Goal: Task Accomplishment & Management: Use online tool/utility

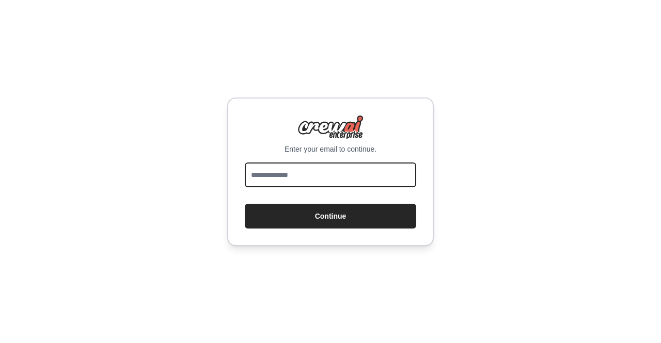
click at [337, 168] on input "email" at bounding box center [330, 175] width 171 height 25
type input "**********"
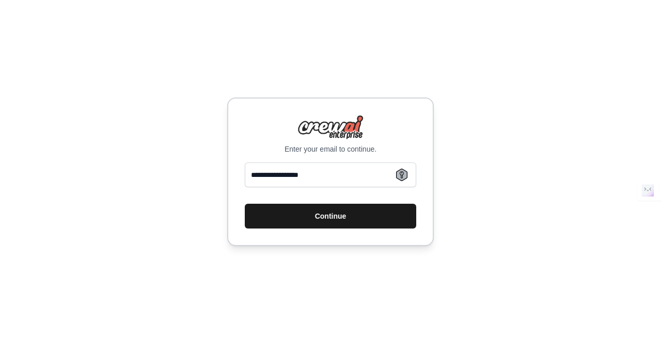
click at [358, 214] on button "Continue" at bounding box center [330, 216] width 171 height 25
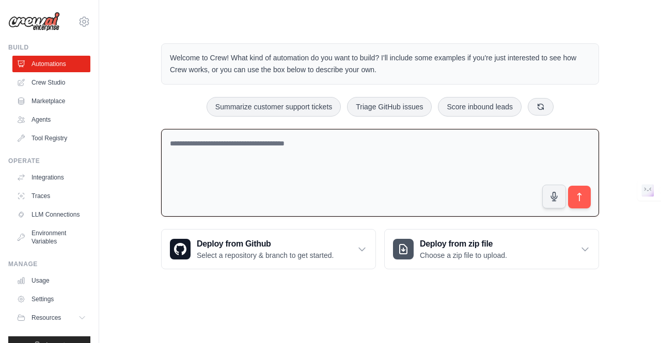
click at [341, 146] on textarea at bounding box center [380, 173] width 438 height 88
click at [544, 106] on icon at bounding box center [541, 106] width 6 height 6
click at [552, 98] on button at bounding box center [546, 107] width 26 height 18
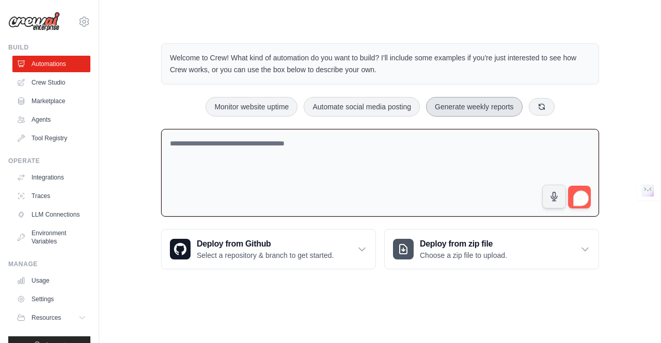
click at [456, 108] on button "Generate weekly reports" at bounding box center [474, 107] width 97 height 20
type textarea "**********"
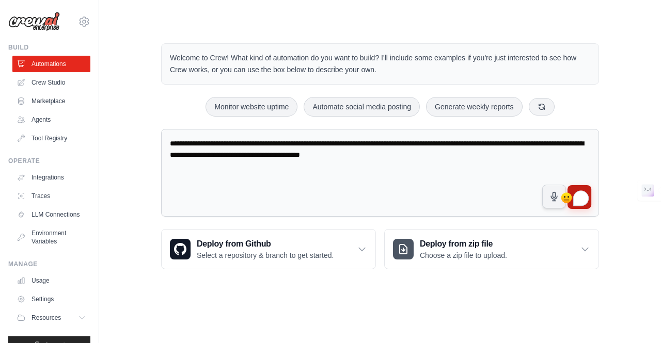
click at [572, 186] on button "submit" at bounding box center [579, 197] width 24 height 24
click at [572, 181] on textarea "**********" at bounding box center [380, 173] width 438 height 88
click at [576, 185] on button "submit" at bounding box center [579, 197] width 24 height 24
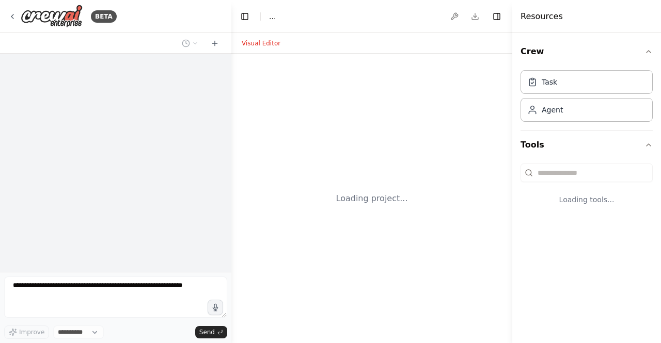
select select "****"
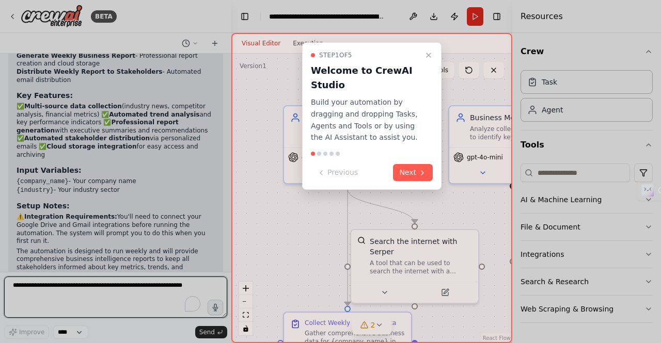
scroll to position [1138, 0]
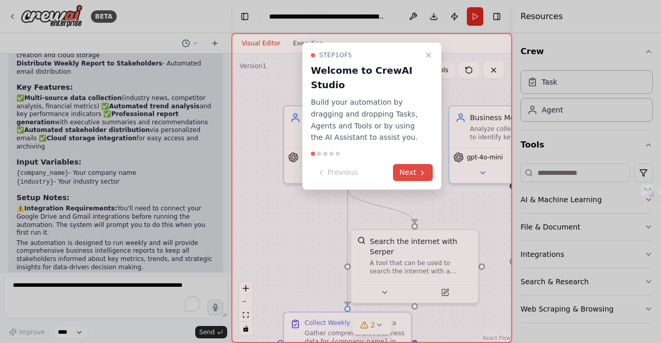
click at [426, 176] on icon at bounding box center [422, 173] width 8 height 8
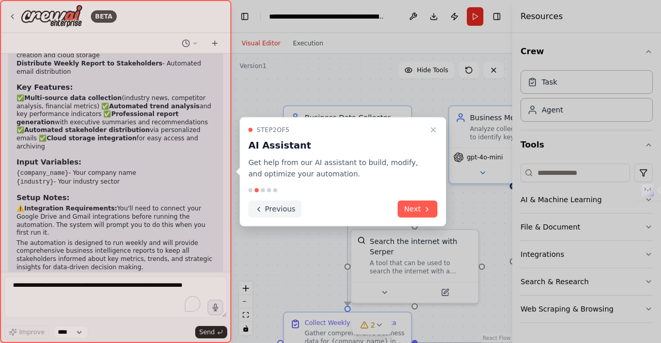
click at [260, 210] on icon at bounding box center [259, 209] width 8 height 8
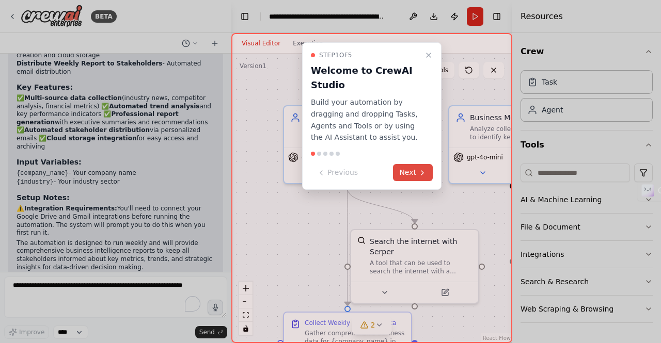
click at [421, 169] on icon at bounding box center [422, 173] width 8 height 8
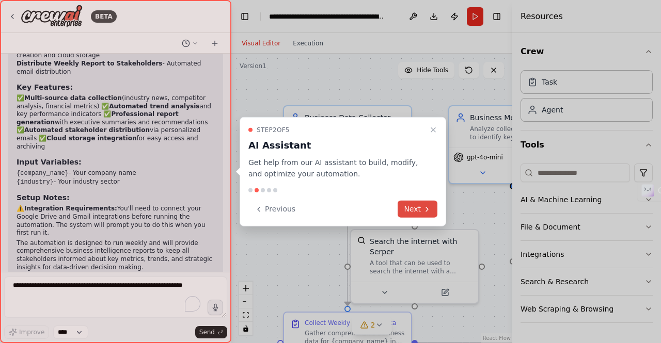
click at [415, 210] on button "Next" at bounding box center [418, 209] width 40 height 17
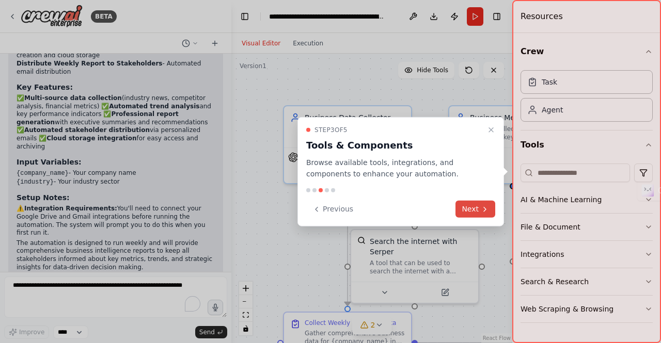
click at [470, 211] on button "Next" at bounding box center [475, 209] width 40 height 17
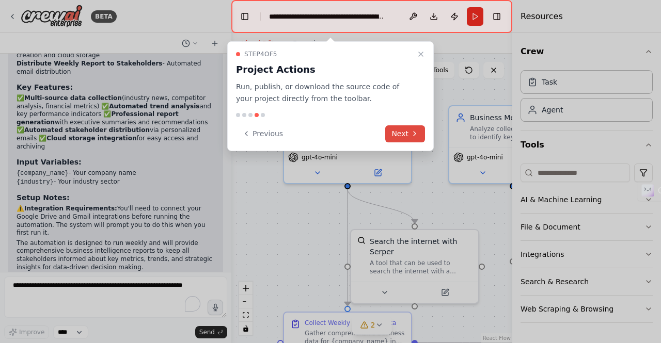
click at [405, 129] on button "Next" at bounding box center [405, 133] width 40 height 17
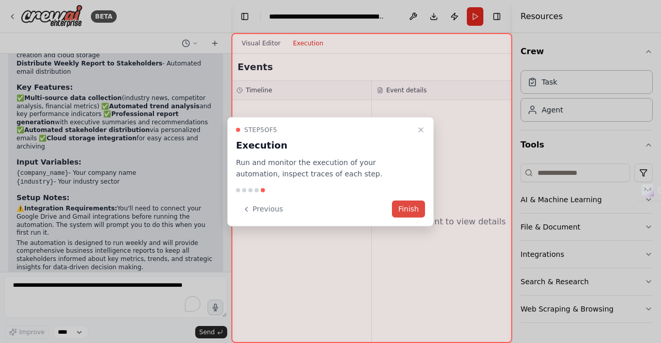
click at [414, 210] on button "Finish" at bounding box center [408, 209] width 33 height 17
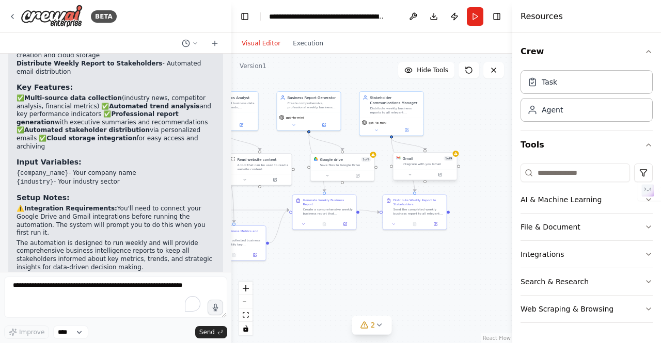
click at [445, 159] on span "1 of 9" at bounding box center [449, 158] width 10 height 5
click at [406, 172] on button at bounding box center [409, 175] width 29 height 6
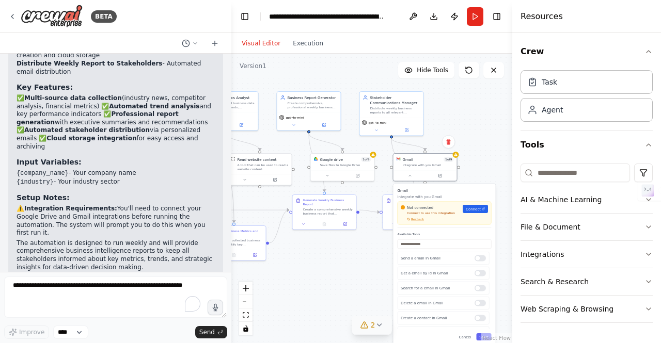
click at [367, 322] on icon at bounding box center [364, 325] width 8 height 8
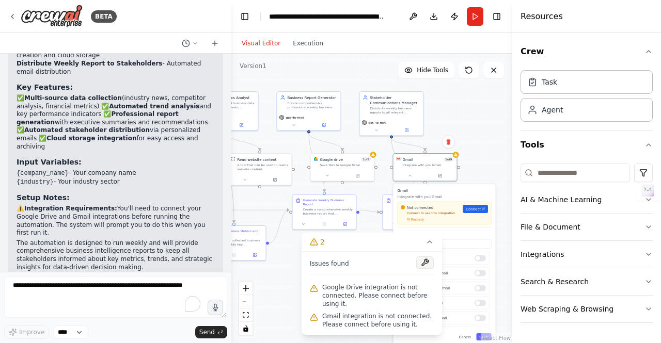
click at [422, 263] on button at bounding box center [425, 263] width 18 height 12
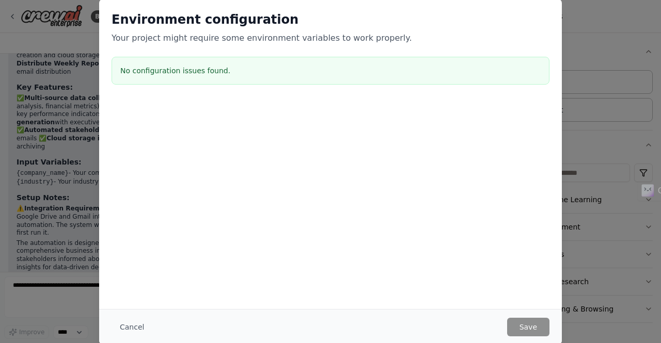
click at [612, 241] on div "Environment configuration Your project might require some environment variables…" at bounding box center [330, 171] width 661 height 343
click at [138, 326] on button "Cancel" at bounding box center [132, 327] width 41 height 19
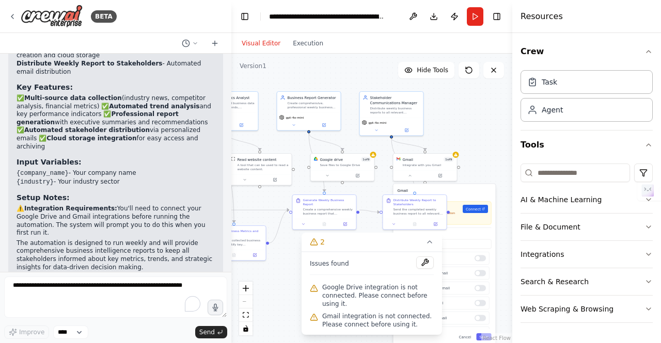
click at [471, 138] on div ".deletable-edge-delete-btn { width: 20px; height: 20px; border: 0px solid #ffff…" at bounding box center [371, 199] width 281 height 290
click at [424, 243] on button "2" at bounding box center [372, 242] width 140 height 19
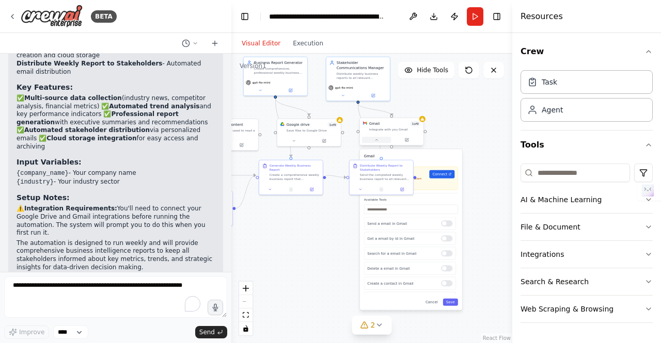
click at [369, 139] on button at bounding box center [376, 140] width 29 height 6
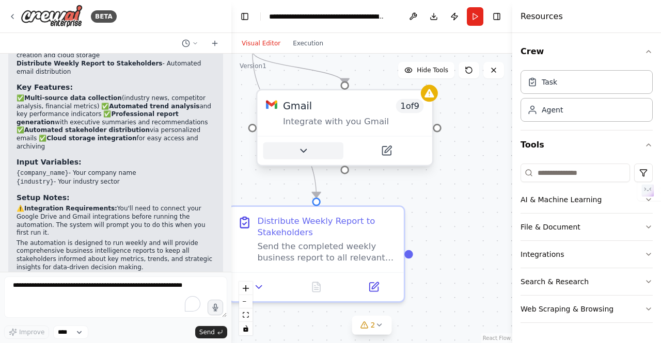
click at [319, 147] on button at bounding box center [303, 151] width 80 height 17
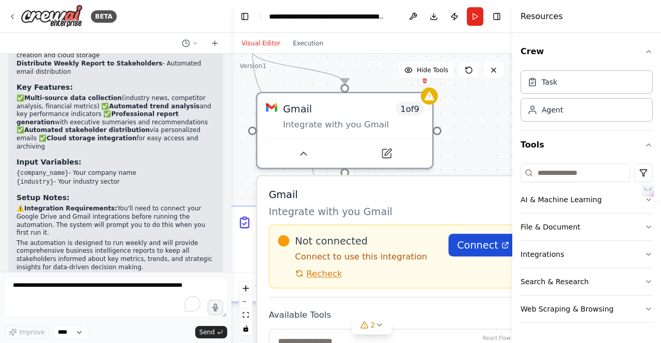
click at [478, 238] on span "Connect" at bounding box center [477, 245] width 41 height 14
click at [314, 275] on span "Recheck" at bounding box center [324, 273] width 36 height 11
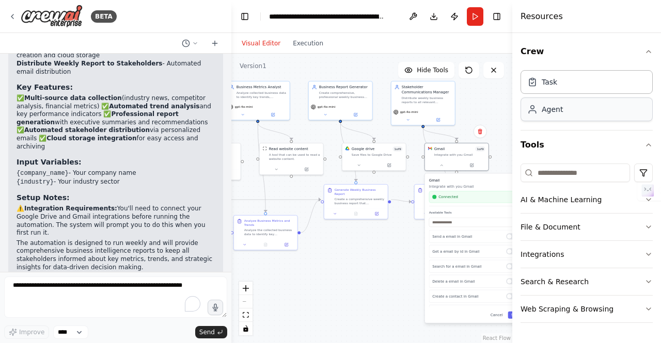
click at [562, 105] on div "Agent" at bounding box center [586, 110] width 132 height 24
click at [449, 161] on div at bounding box center [457, 164] width 64 height 11
click at [447, 165] on button at bounding box center [441, 164] width 29 height 6
click at [447, 164] on button at bounding box center [444, 164] width 29 height 6
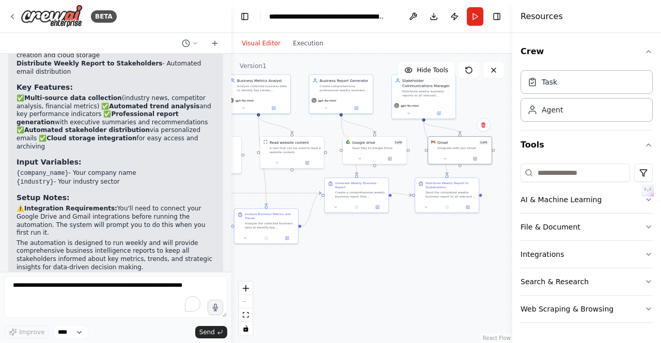
click at [420, 261] on div ".deletable-edge-delete-btn { width: 20px; height: 20px; border: 0px solid #ffff…" at bounding box center [371, 199] width 281 height 290
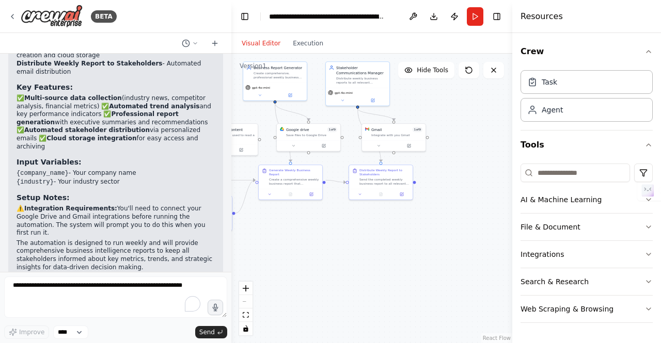
drag, startPoint x: 420, startPoint y: 261, endPoint x: 319, endPoint y: 249, distance: 102.4
click at [319, 249] on div ".deletable-edge-delete-btn { width: 20px; height: 20px; border: 0px solid #ffff…" at bounding box center [371, 199] width 281 height 290
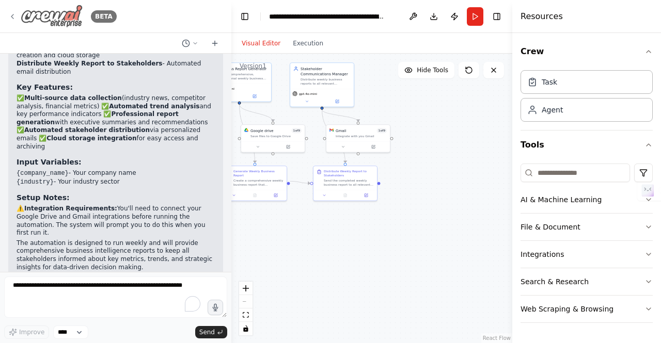
click at [64, 10] on img at bounding box center [52, 16] width 62 height 23
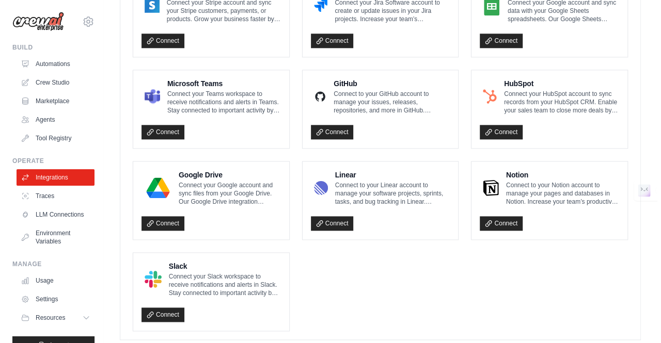
scroll to position [623, 0]
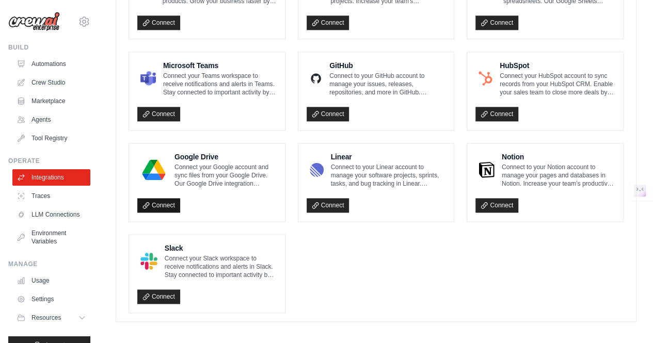
click at [150, 201] on link "Connect" at bounding box center [158, 205] width 43 height 14
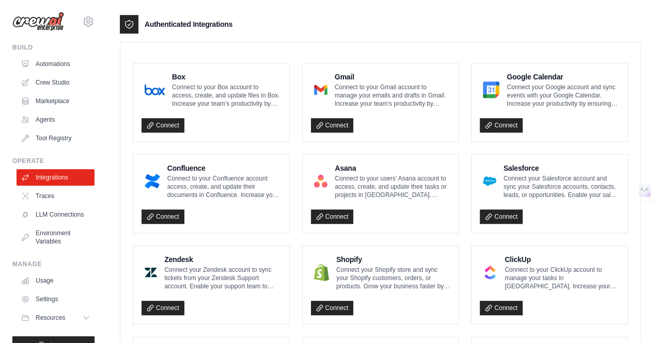
scroll to position [245, 0]
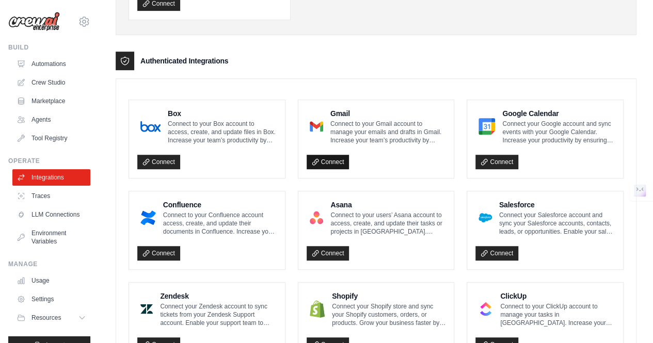
click at [326, 162] on link "Connect" at bounding box center [328, 162] width 43 height 14
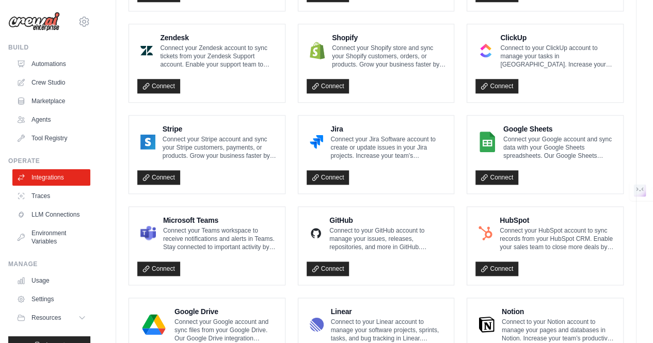
scroll to position [457, 0]
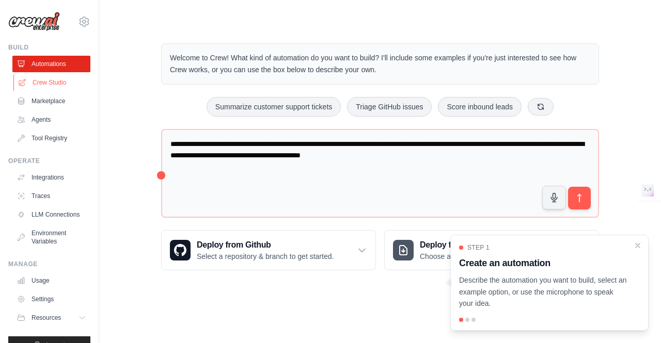
click at [48, 84] on link "Crew Studio" at bounding box center [52, 82] width 78 height 17
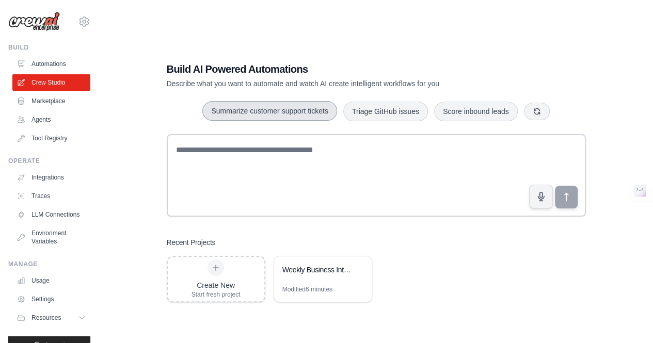
click at [253, 111] on button "Summarize customer support tickets" at bounding box center [269, 111] width 134 height 20
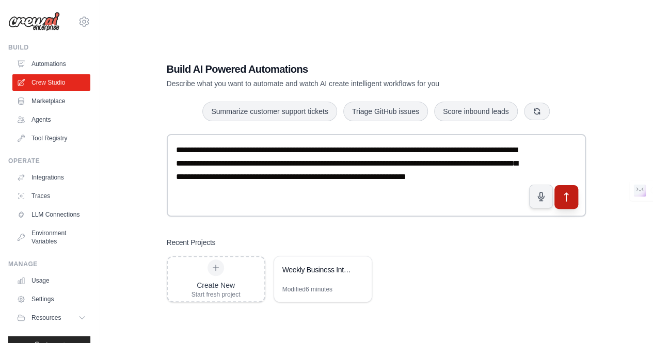
click at [566, 197] on icon "submit" at bounding box center [566, 197] width 4 height 8
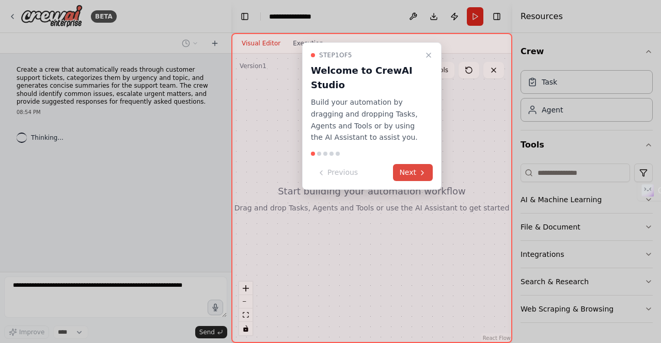
click at [422, 172] on icon at bounding box center [422, 173] width 8 height 8
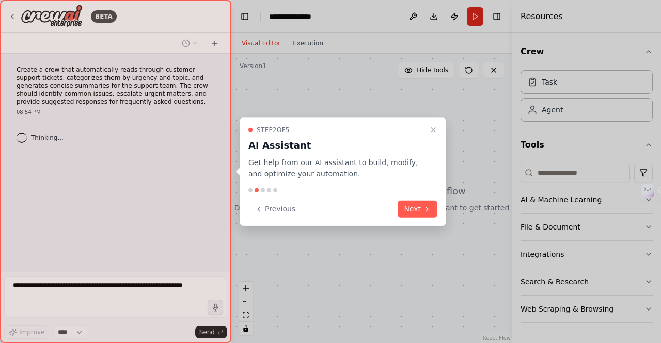
click at [421, 172] on p "Get help from our AI assistant to build, modify, and optimize your automation." at bounding box center [336, 168] width 177 height 24
click at [418, 201] on button "Next" at bounding box center [418, 209] width 40 height 17
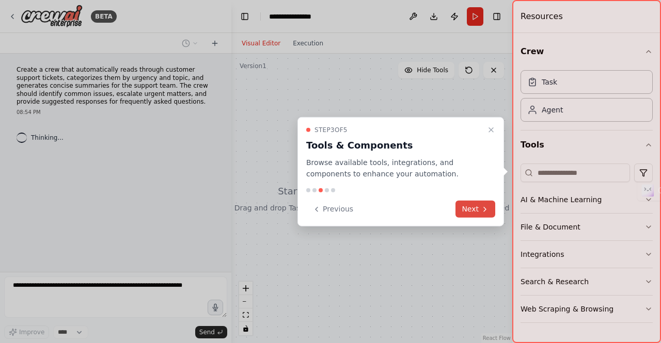
click at [461, 211] on button "Next" at bounding box center [475, 209] width 40 height 17
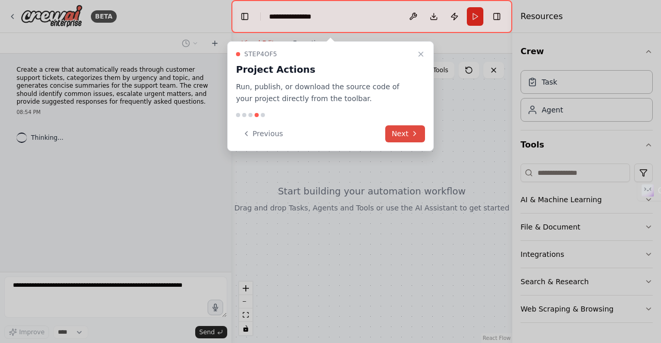
click at [415, 133] on icon at bounding box center [414, 134] width 8 height 8
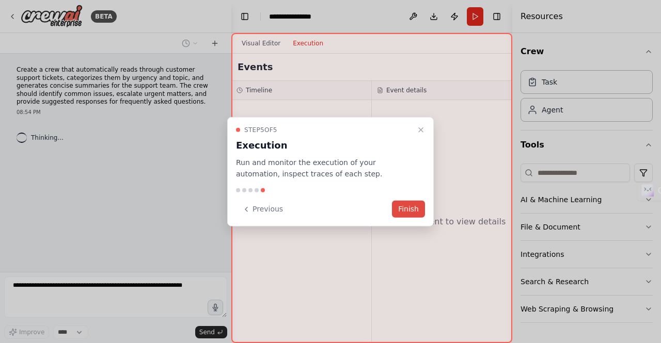
click at [408, 204] on button "Finish" at bounding box center [408, 209] width 33 height 17
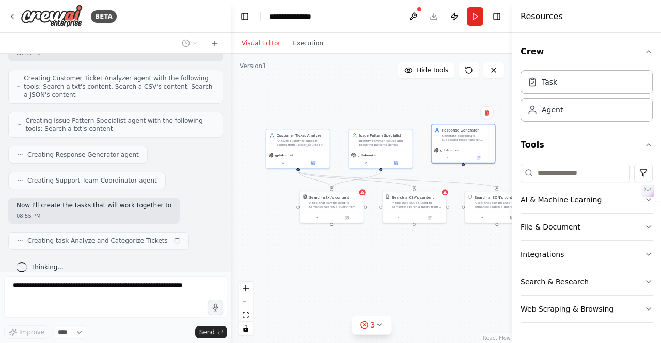
scroll to position [340, 0]
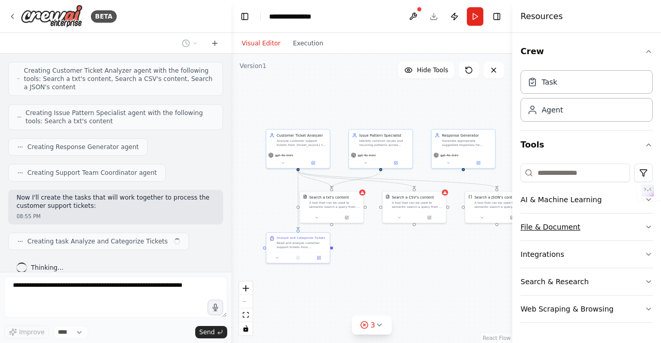
click at [571, 229] on button "File & Document" at bounding box center [586, 227] width 132 height 27
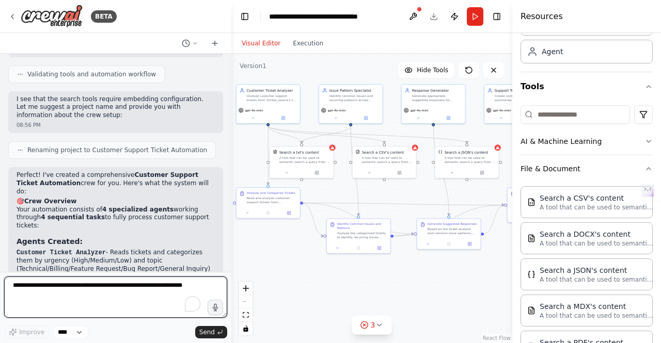
scroll to position [691, 0]
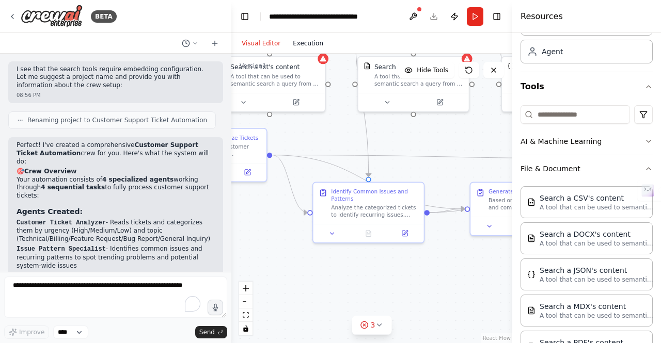
click at [303, 44] on button "Execution" at bounding box center [308, 43] width 43 height 12
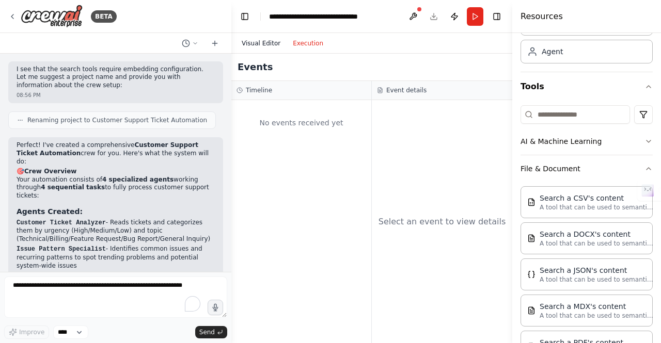
click at [260, 41] on button "Visual Editor" at bounding box center [260, 43] width 51 height 12
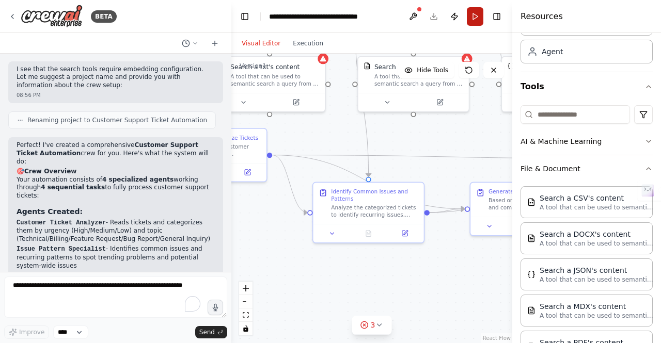
click at [470, 15] on button "Run" at bounding box center [475, 16] width 17 height 19
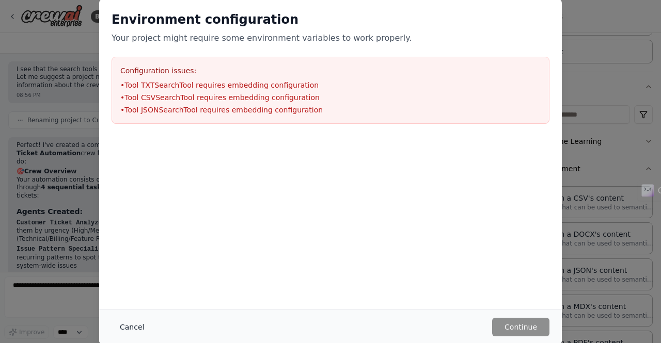
click at [125, 320] on button "Cancel" at bounding box center [132, 327] width 41 height 19
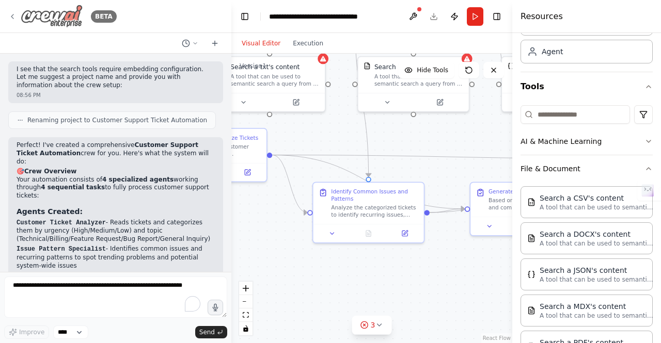
click at [18, 14] on div "BETA" at bounding box center [62, 16] width 108 height 23
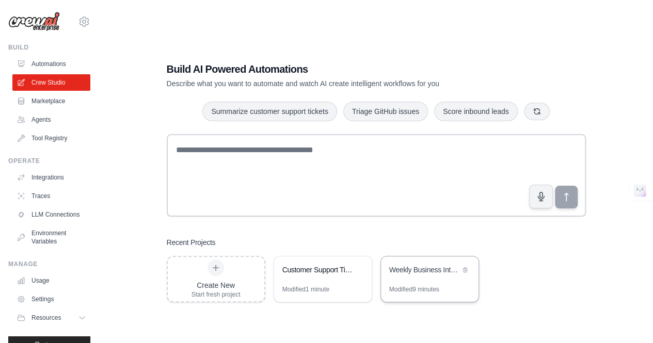
click at [423, 274] on div "Weekly Business Intelligence Report Automation" at bounding box center [424, 270] width 71 height 10
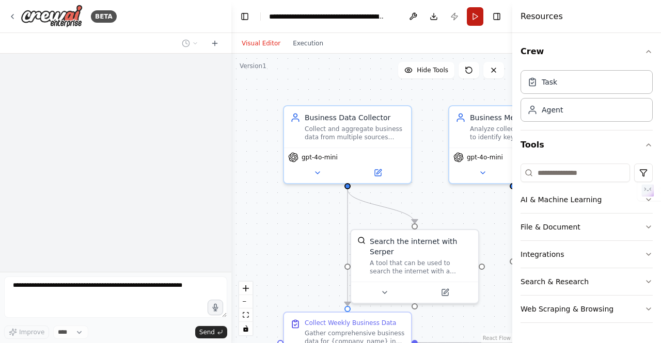
click at [478, 24] on button "Run" at bounding box center [475, 16] width 17 height 19
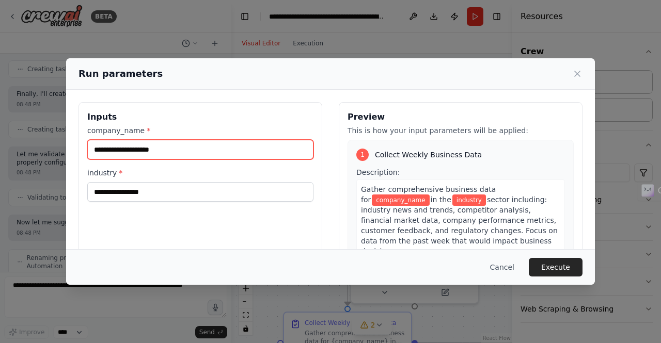
click at [187, 147] on input "company_name *" at bounding box center [200, 150] width 226 height 20
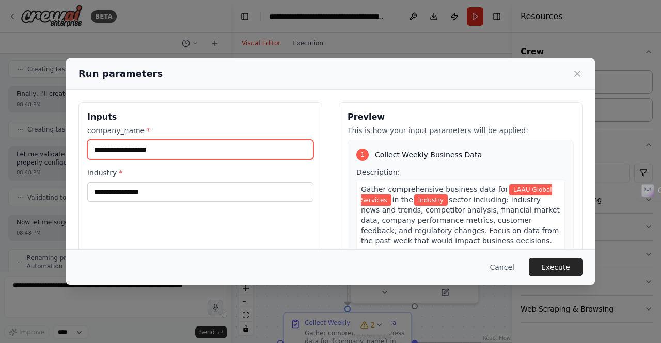
type input "**********"
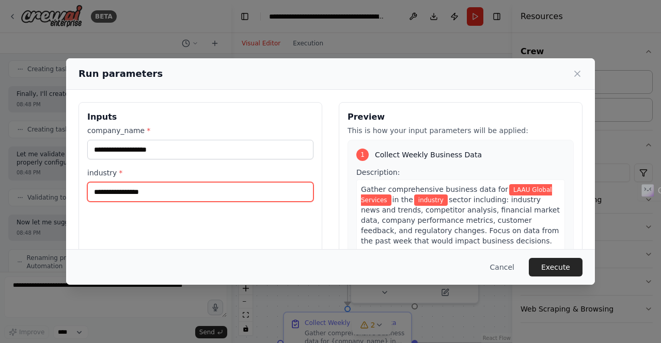
click at [124, 195] on input "industry *" at bounding box center [200, 192] width 226 height 20
type input "*"
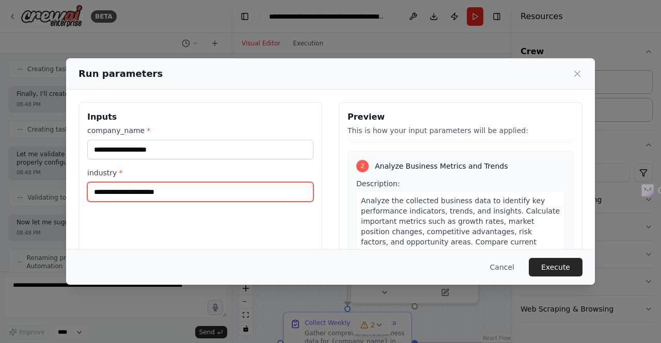
scroll to position [258, 0]
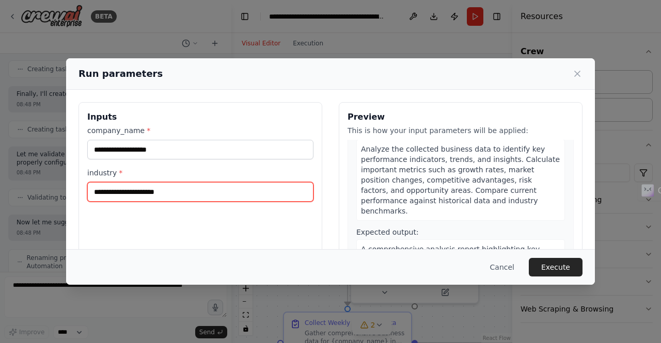
click at [95, 191] on input "**********" at bounding box center [200, 192] width 226 height 20
type input "**********"
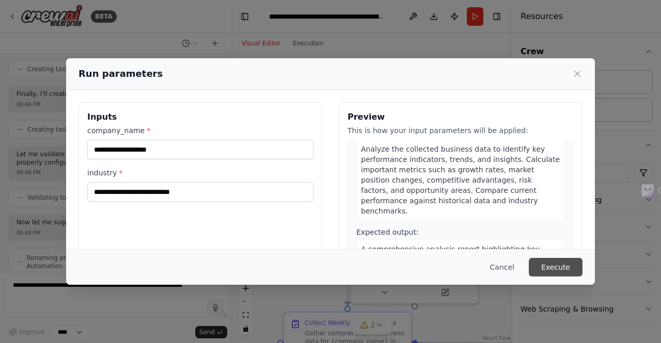
click at [560, 271] on button "Execute" at bounding box center [556, 267] width 54 height 19
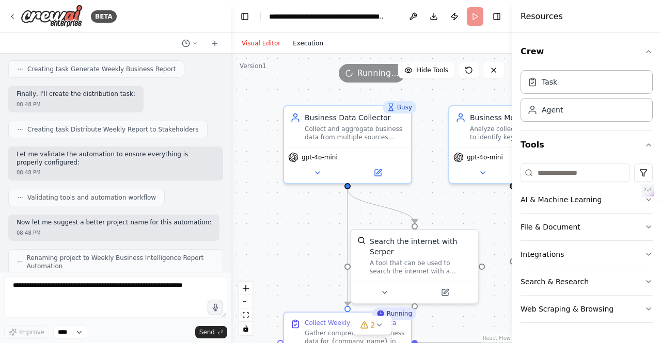
click at [307, 39] on button "Execution" at bounding box center [308, 43] width 43 height 12
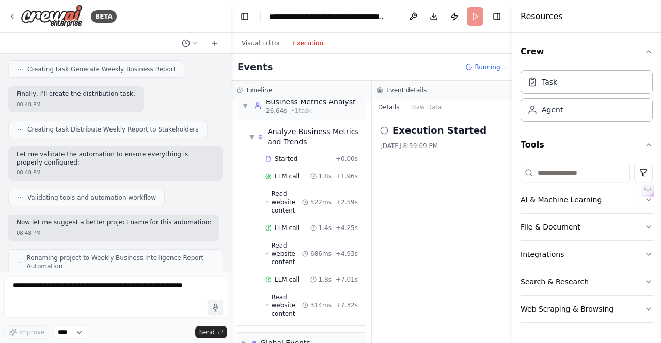
scroll to position [242, 0]
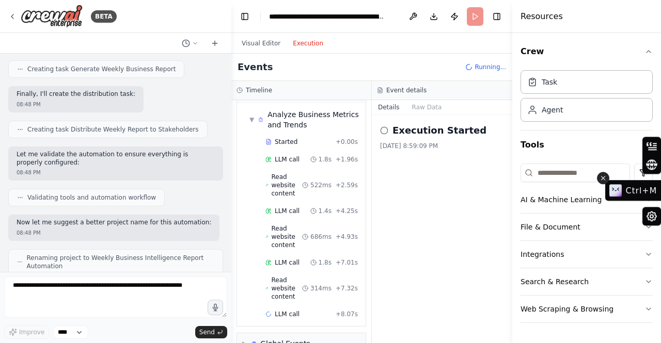
click at [605, 180] on icon at bounding box center [603, 179] width 4 height 4
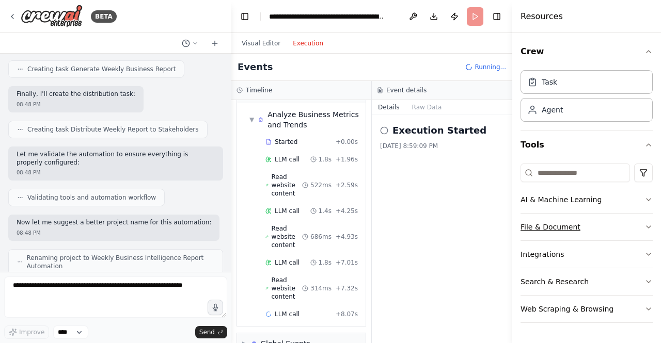
click at [652, 226] on icon "button" at bounding box center [648, 227] width 8 height 8
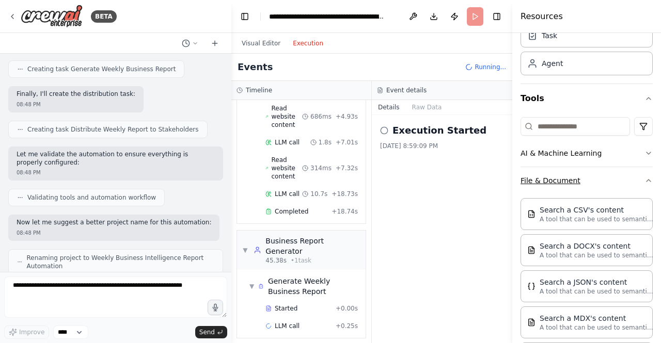
scroll to position [98, 0]
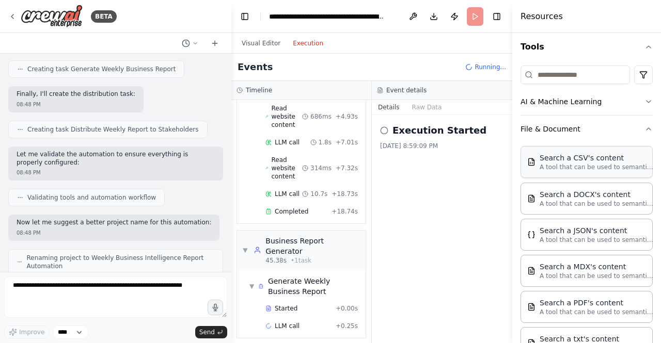
click at [604, 169] on p "A tool that can be used to semantic search a query from a CSV's content." at bounding box center [597, 167] width 114 height 8
click at [574, 163] on p "A tool that can be used to semantic search a query from a CSV's content." at bounding box center [597, 167] width 114 height 8
click at [534, 167] on div "Search a CSV's content A tool that can be used to semantic search a query from …" at bounding box center [586, 162] width 119 height 19
click at [539, 159] on div "Search a CSV's content A tool that can be used to semantic search a query from …" at bounding box center [586, 162] width 119 height 19
click at [540, 157] on div "Search a CSV's content" at bounding box center [597, 158] width 114 height 10
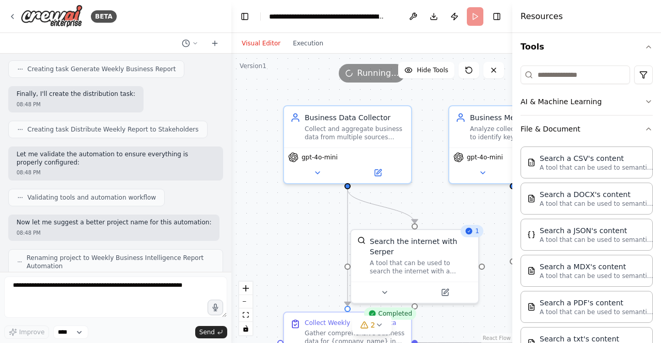
click at [273, 37] on button "Visual Editor" at bounding box center [260, 43] width 51 height 12
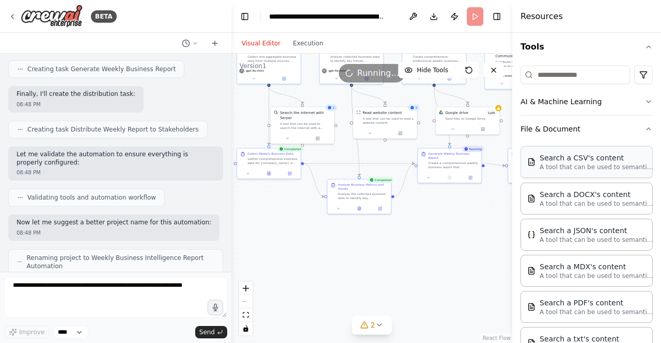
click at [542, 153] on div "Search a CSV's content" at bounding box center [597, 158] width 114 height 10
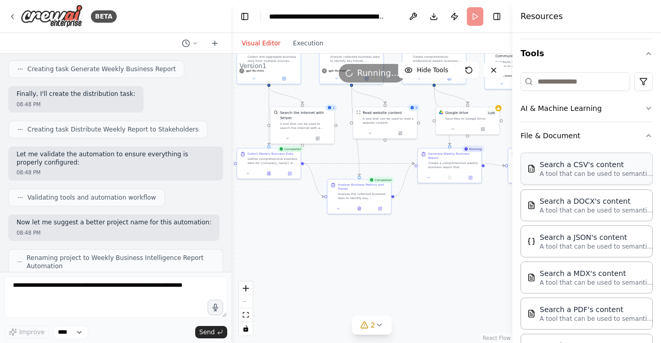
scroll to position [90, 0]
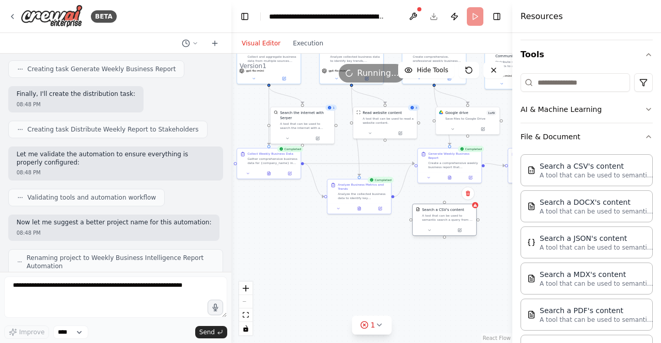
drag, startPoint x: 463, startPoint y: 272, endPoint x: 445, endPoint y: 218, distance: 56.5
click at [445, 218] on div "A tool that can be used to semantic search a query from a CSV's content." at bounding box center [447, 218] width 51 height 8
click at [462, 220] on div "A tool that can be used to semantic search a query from a CSV's content." at bounding box center [447, 218] width 51 height 8
click at [475, 211] on div "Search a CSV's content A tool that can be used to semantic search a query from …" at bounding box center [445, 214] width 64 height 21
click at [430, 227] on div at bounding box center [445, 230] width 64 height 11
